Goal: Information Seeking & Learning: Check status

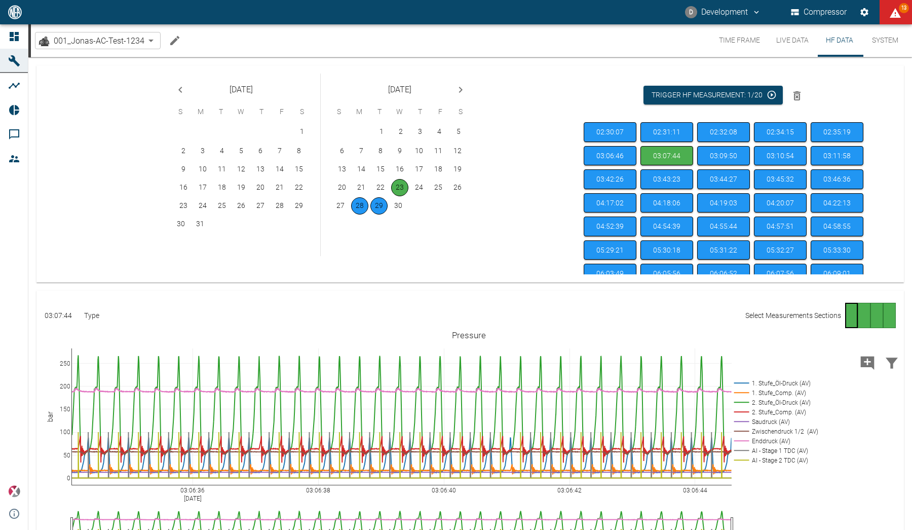
click at [739, 12] on button "D Development" at bounding box center [723, 12] width 79 height 18
click at [732, 44] on span "Logout" at bounding box center [739, 40] width 29 height 12
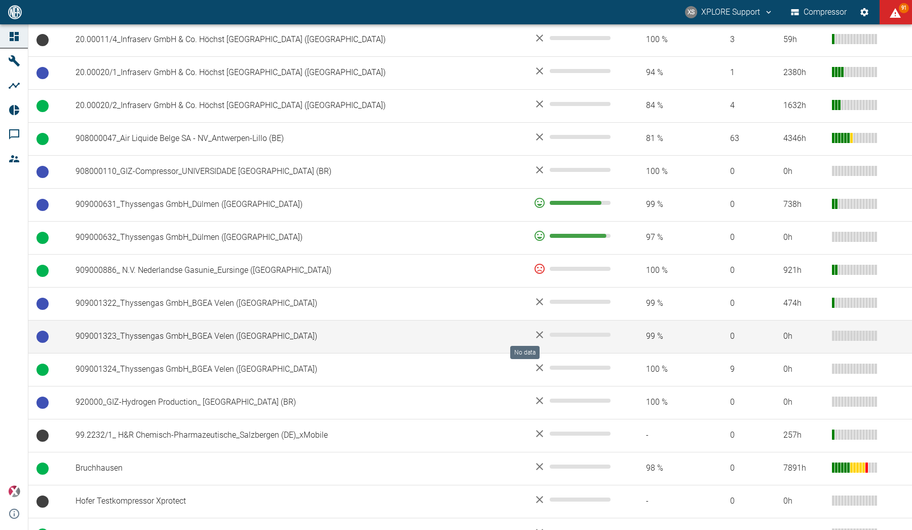
scroll to position [690, 0]
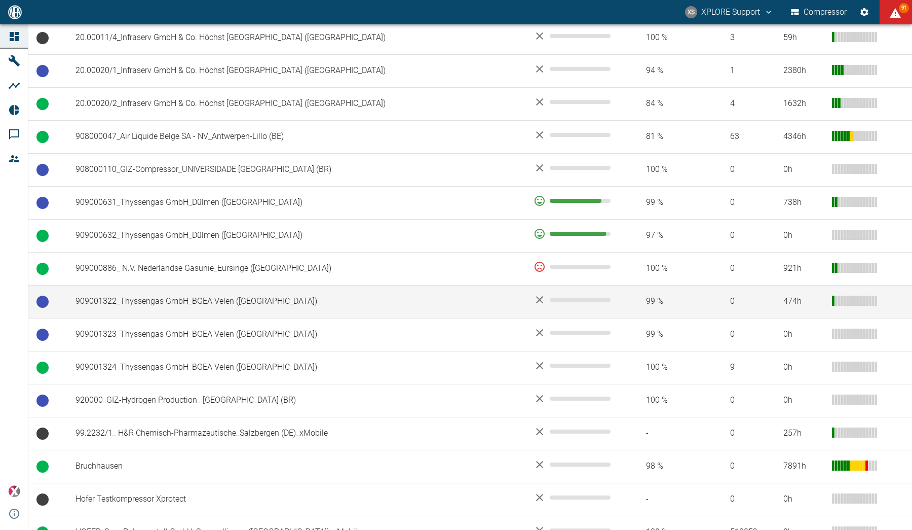
click at [268, 302] on td "909001322_Thyssengas GmbH_BGEA Velen ([GEOGRAPHIC_DATA])" at bounding box center [296, 301] width 458 height 33
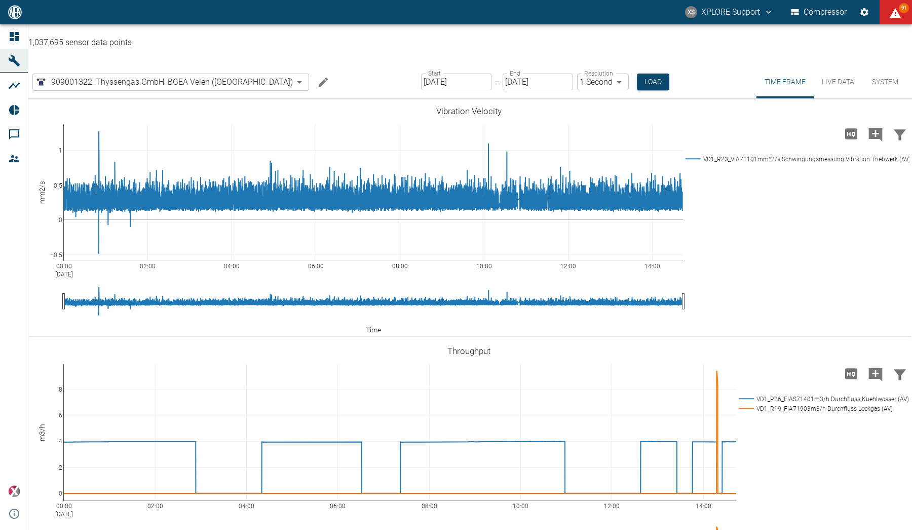
click at [510, 73] on input "[DATE]" at bounding box center [538, 81] width 70 height 17
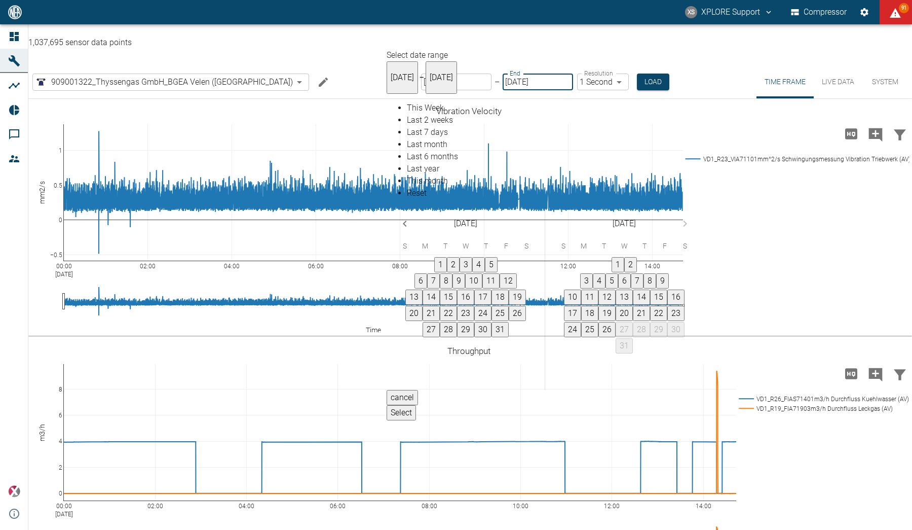
click at [445, 73] on input "[DATE]" at bounding box center [456, 81] width 70 height 17
click at [427, 73] on input "[DATE]" at bounding box center [456, 81] width 70 height 17
click at [411, 217] on icon "Previous month" at bounding box center [405, 223] width 12 height 12
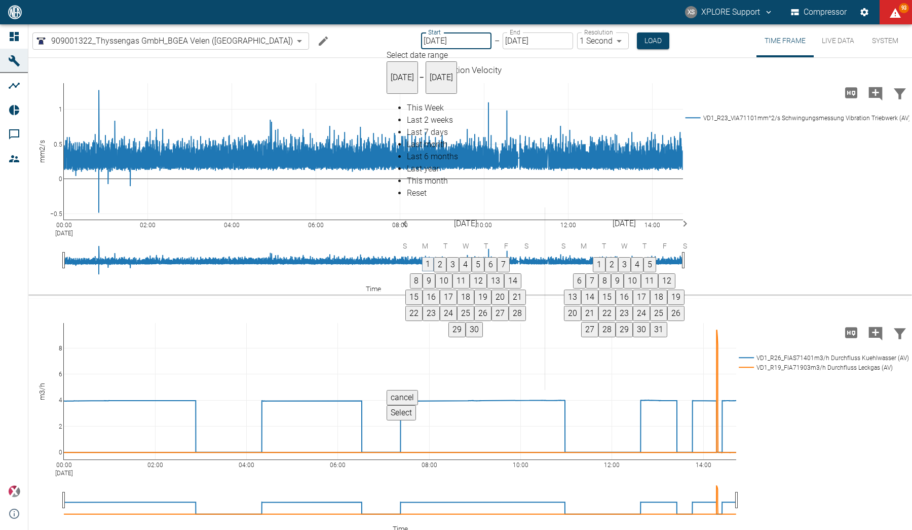
click at [434, 257] on button "1" at bounding box center [428, 264] width 12 height 14
type input "[DATE]"
type input "10min"
click at [641, 40] on button "Load" at bounding box center [657, 40] width 32 height 17
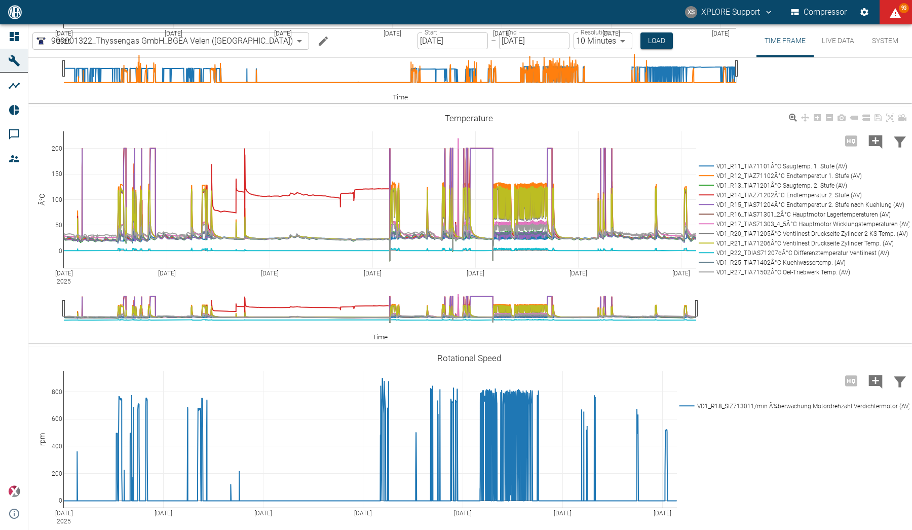
scroll to position [445, 0]
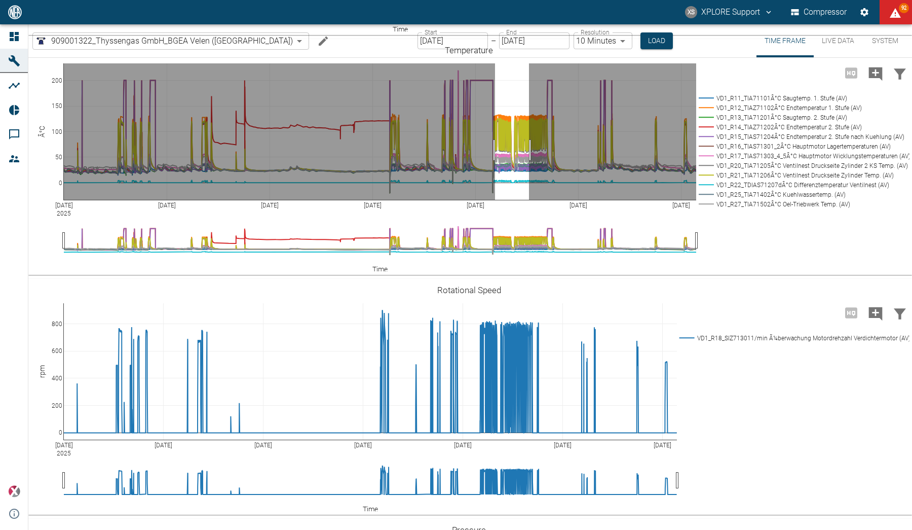
drag, startPoint x: 495, startPoint y: 204, endPoint x: 529, endPoint y: 203, distance: 34.0
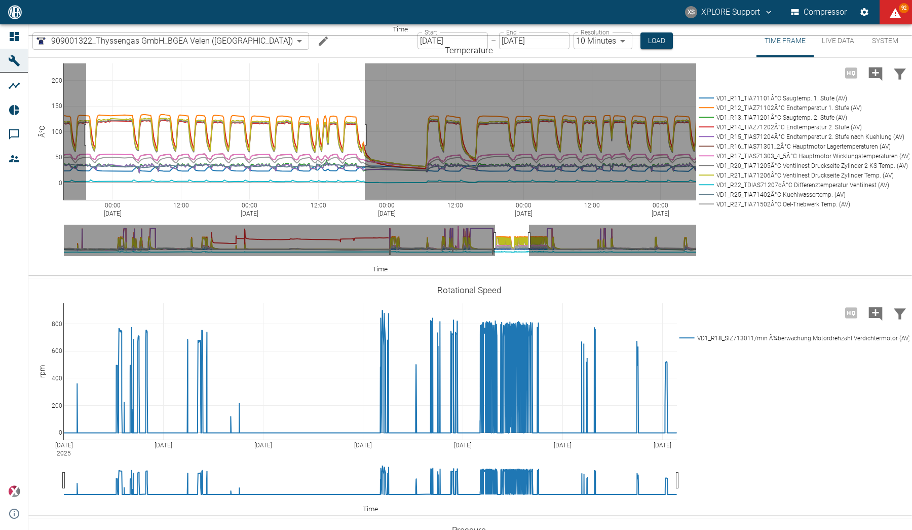
drag, startPoint x: 86, startPoint y: 189, endPoint x: 360, endPoint y: 195, distance: 274.2
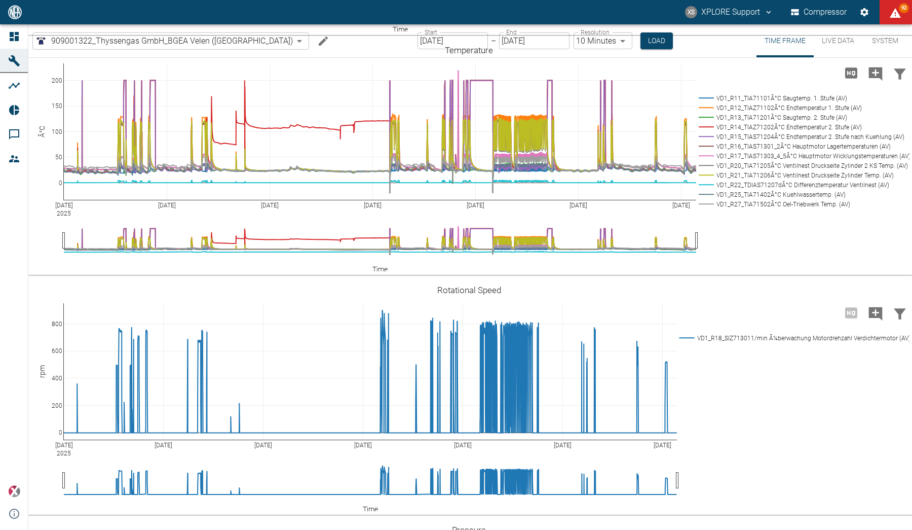
click at [418, 37] on input "[DATE]" at bounding box center [453, 40] width 70 height 17
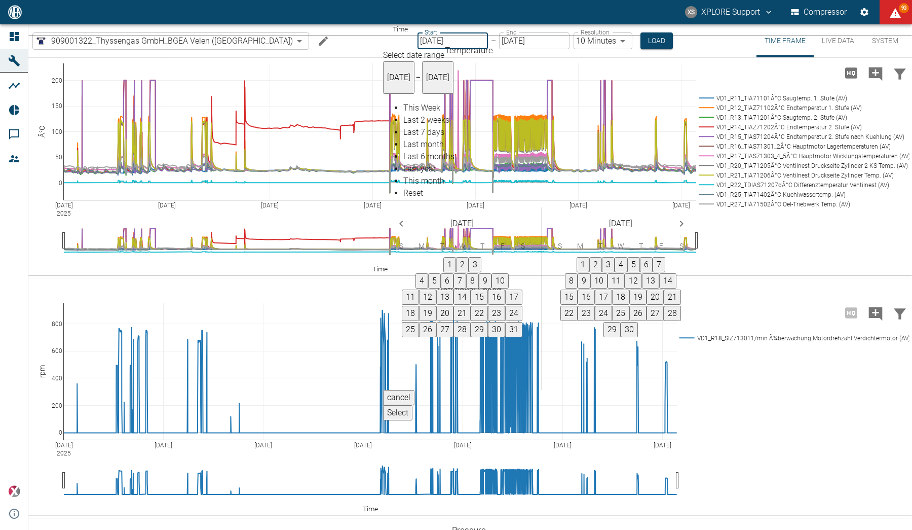
click at [407, 217] on icon "Previous month" at bounding box center [401, 223] width 12 height 12
click at [614, 257] on button "1" at bounding box center [609, 264] width 12 height 14
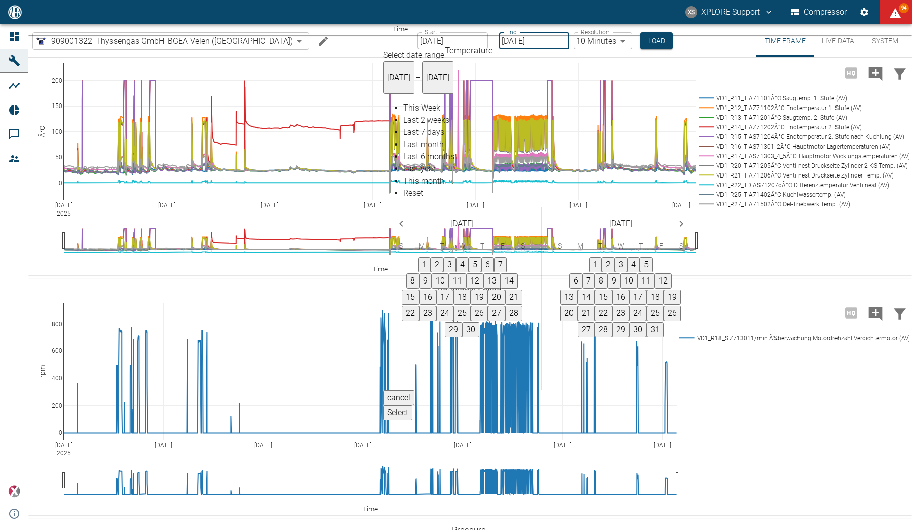
click at [413, 405] on button "Select" at bounding box center [397, 412] width 29 height 15
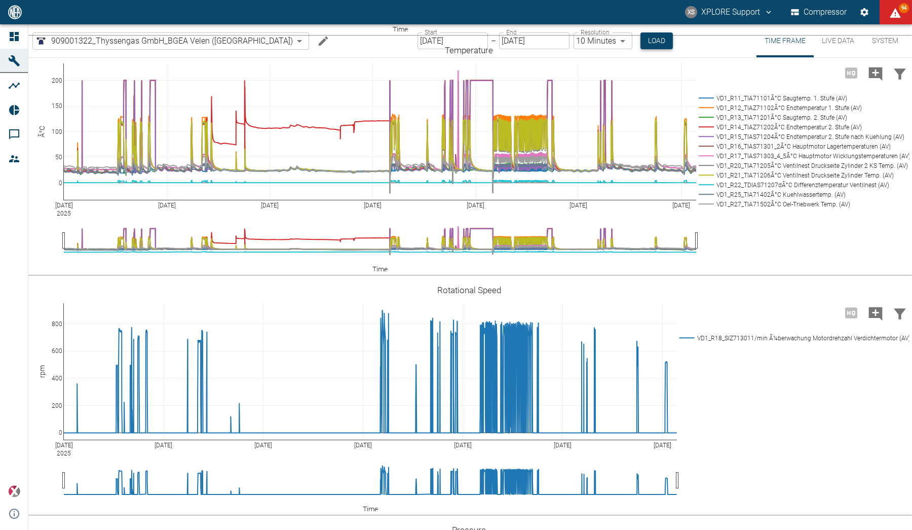
click at [641, 39] on button "Load" at bounding box center [657, 40] width 32 height 17
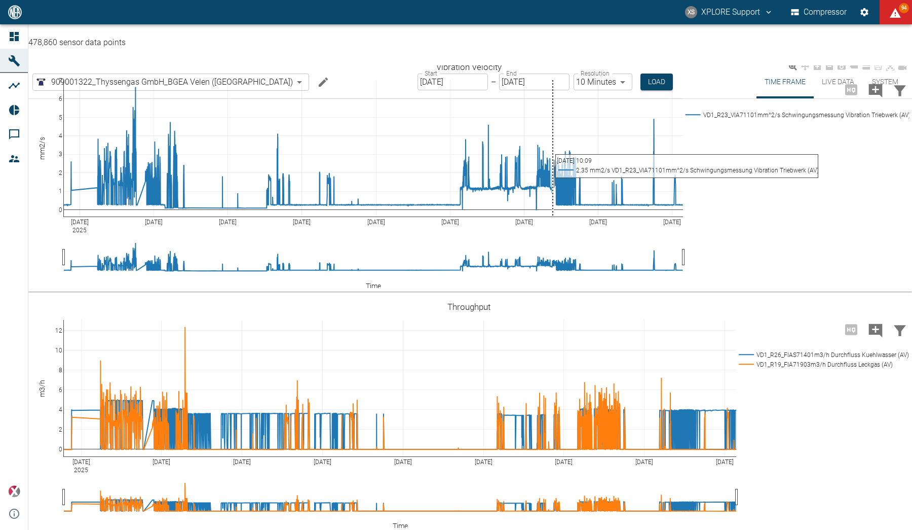
scroll to position [55, 0]
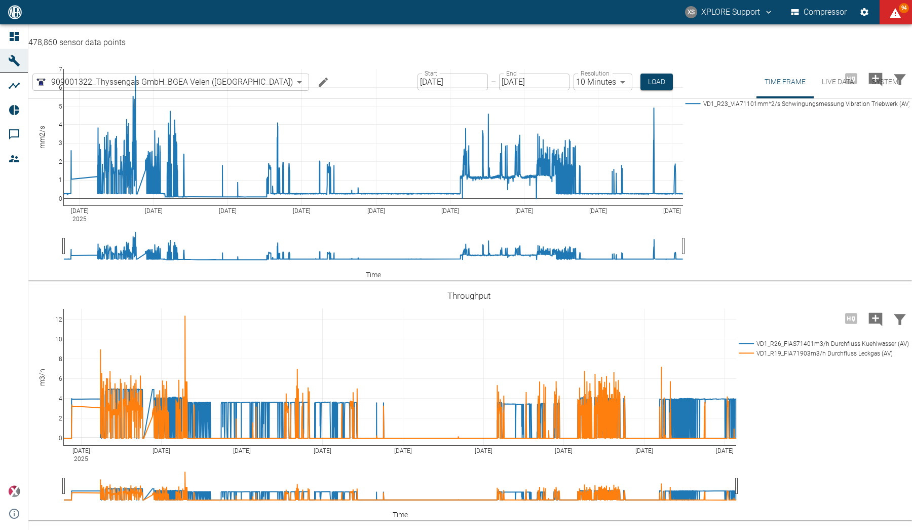
click at [418, 73] on input "[DATE]" at bounding box center [453, 81] width 70 height 17
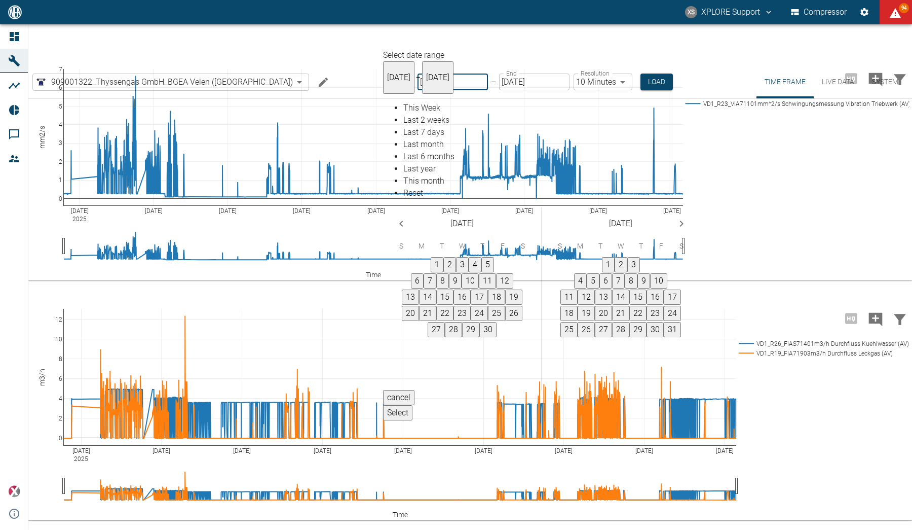
click at [407, 217] on icon "Previous month" at bounding box center [401, 223] width 12 height 12
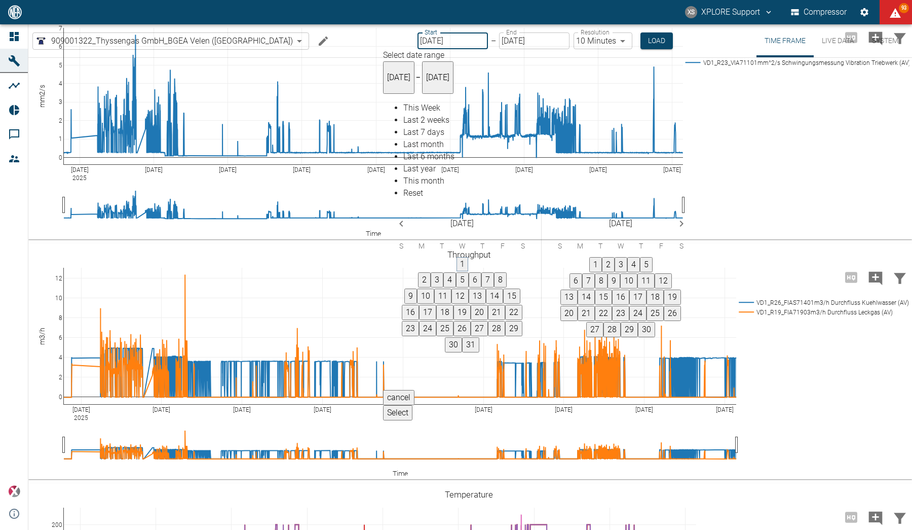
click at [468, 257] on button "1" at bounding box center [463, 264] width 12 height 14
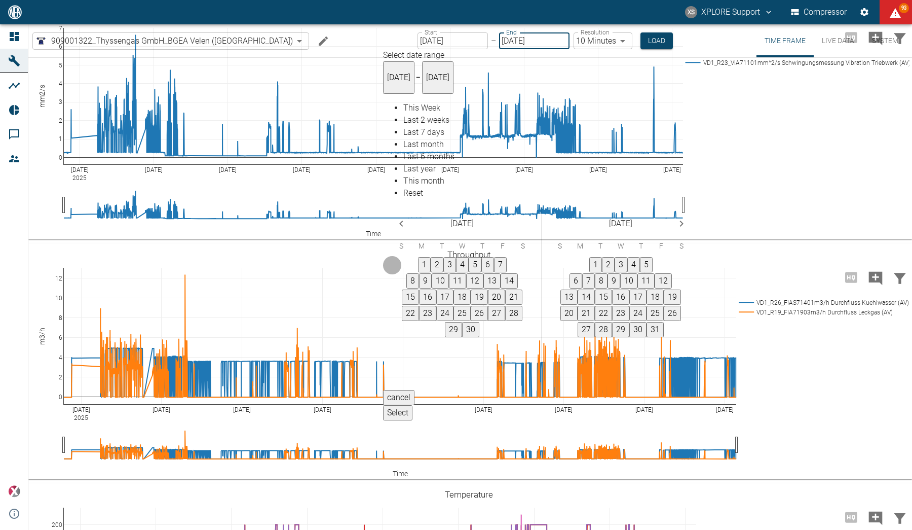
click at [541, 257] on div "1 2 3 4 5 6 7" at bounding box center [462, 264] width 158 height 15
click at [413, 405] on button "Select" at bounding box center [397, 412] width 29 height 15
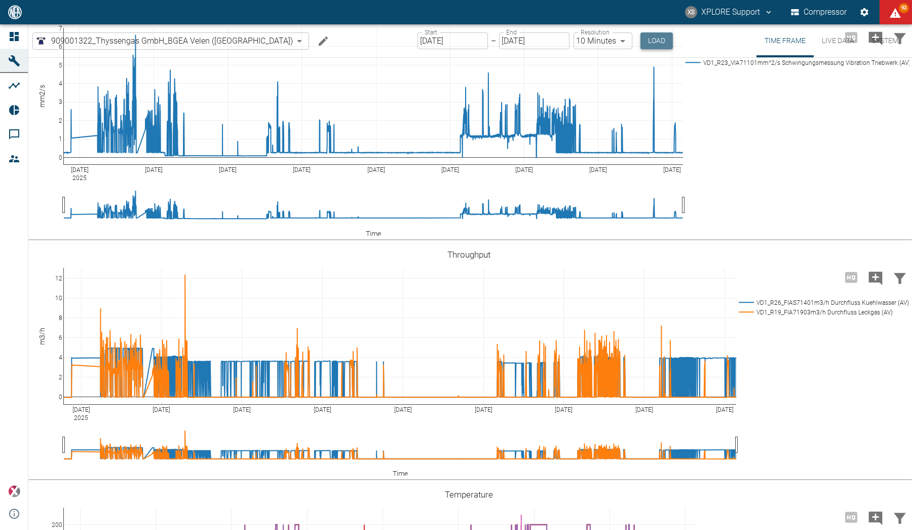
click at [641, 43] on button "Load" at bounding box center [657, 40] width 32 height 17
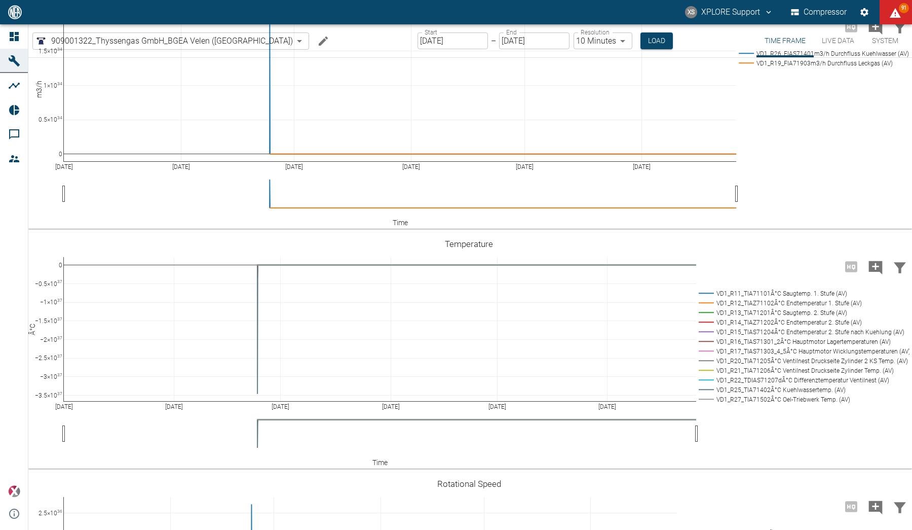
scroll to position [343, 0]
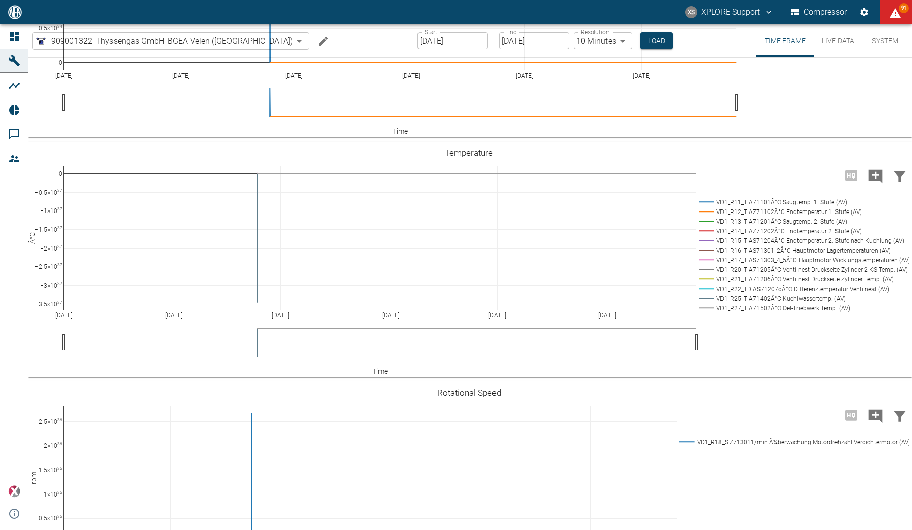
click at [418, 47] on input "[DATE]" at bounding box center [453, 40] width 70 height 17
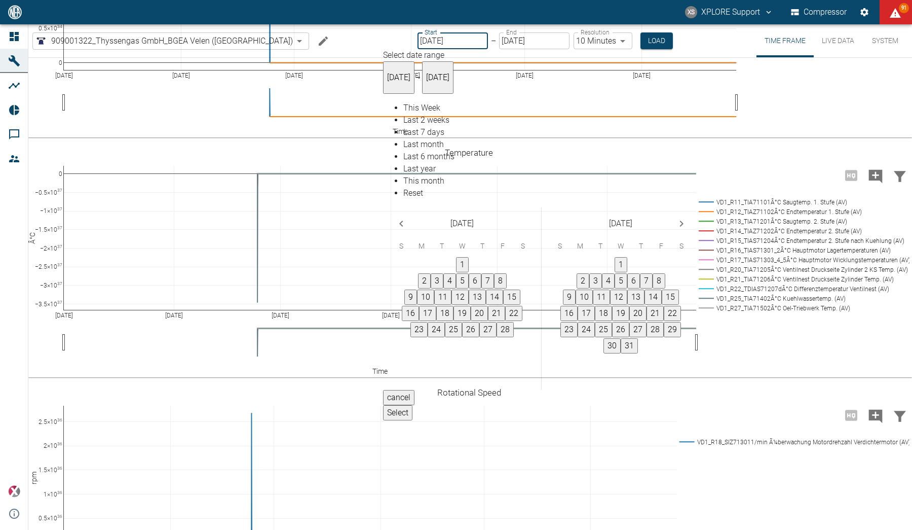
click at [688, 217] on icon "Next month" at bounding box center [682, 223] width 12 height 12
click at [615, 257] on button "1" at bounding box center [608, 264] width 13 height 15
type input "[DATE]"
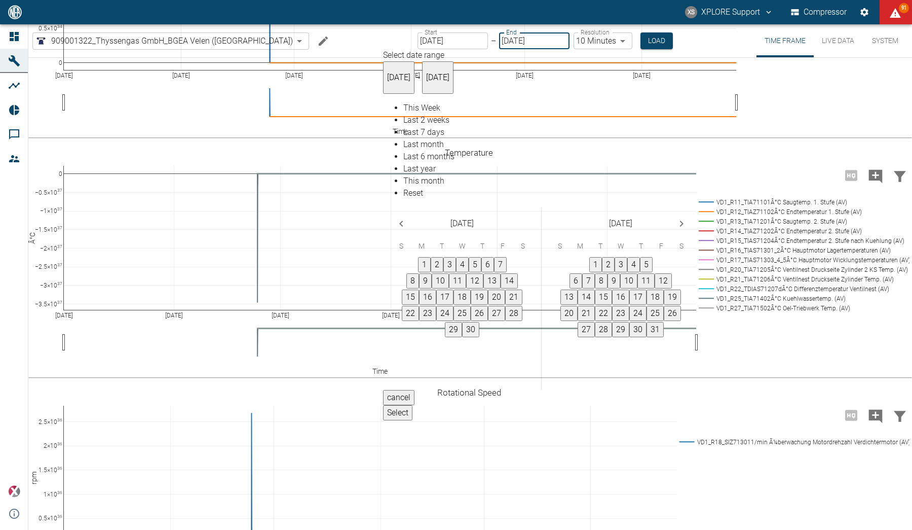
click at [413, 405] on button "Select" at bounding box center [397, 412] width 29 height 15
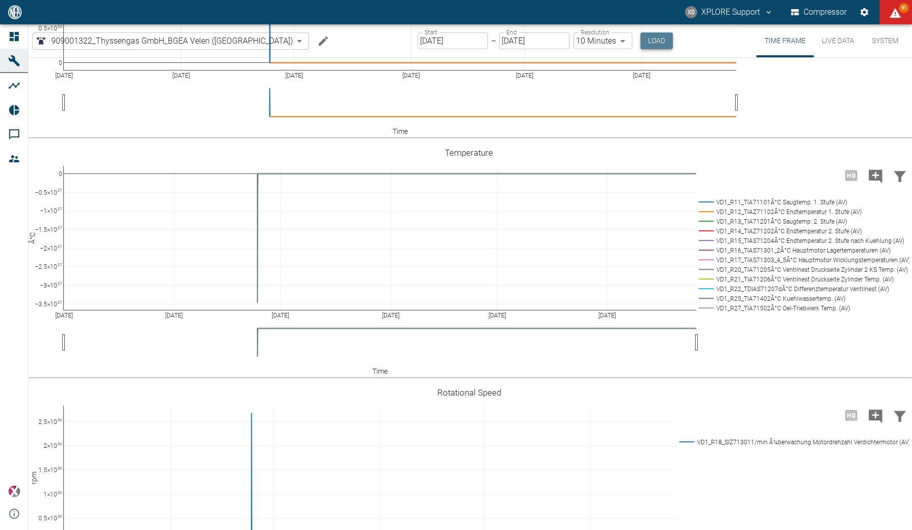
click at [641, 38] on button "Load" at bounding box center [657, 40] width 32 height 17
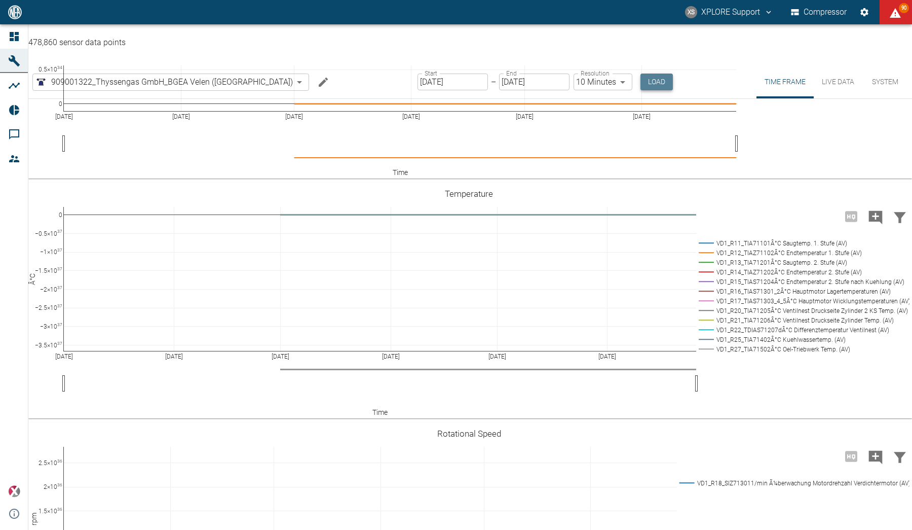
click at [641, 73] on button "Load" at bounding box center [657, 81] width 32 height 17
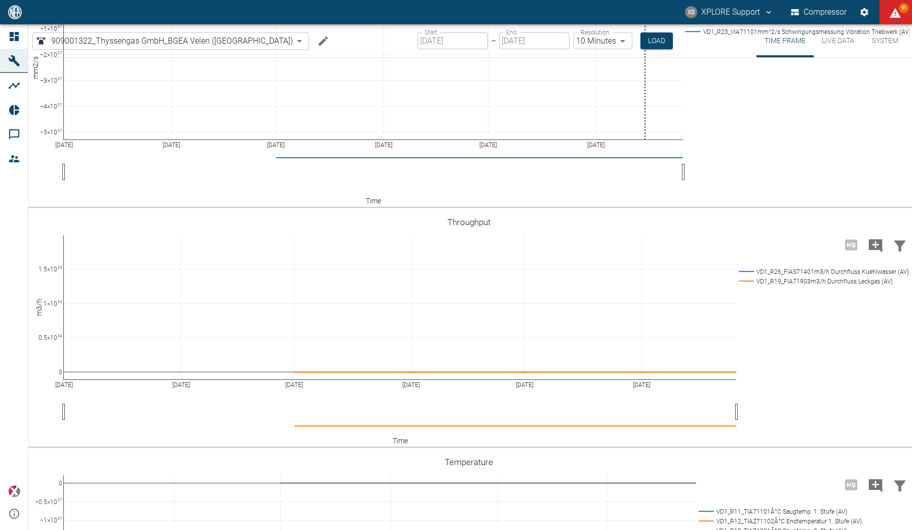
scroll to position [154, 0]
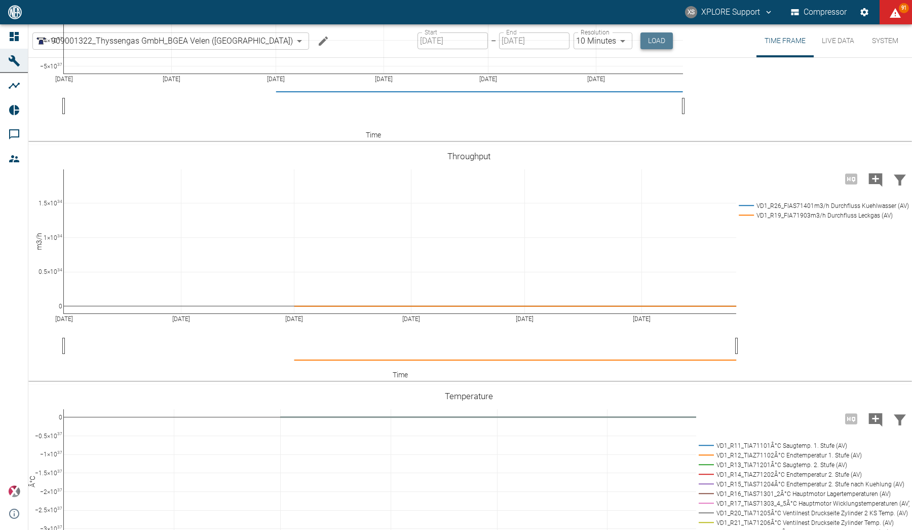
click at [641, 35] on button "Load" at bounding box center [657, 40] width 32 height 17
click at [641, 36] on button "Load" at bounding box center [657, 40] width 32 height 17
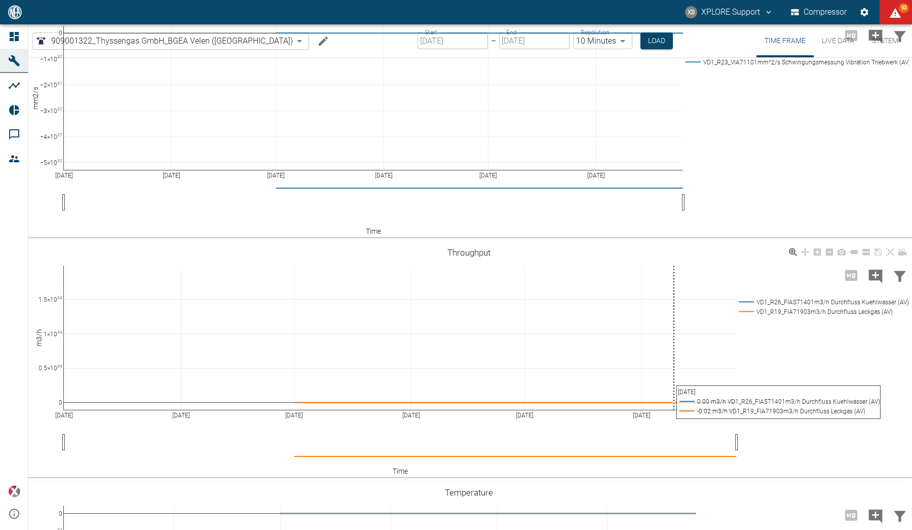
scroll to position [0, 0]
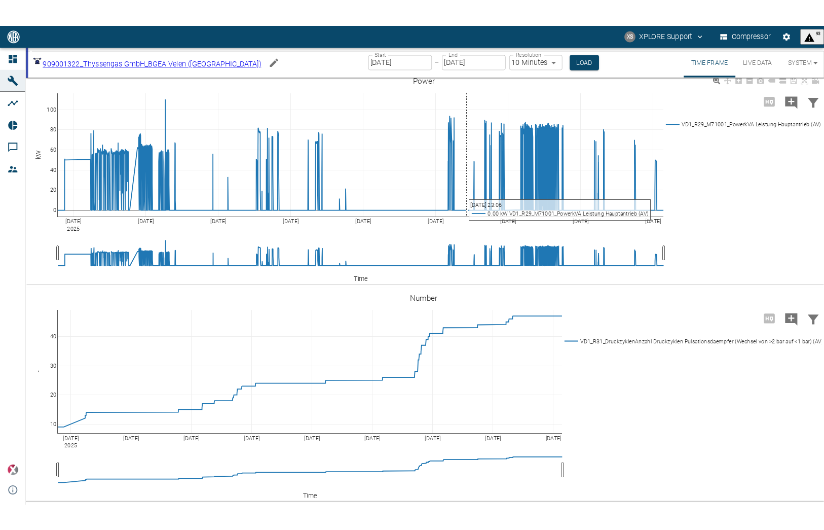
scroll to position [1207, 0]
